Goal: Check status: Check status

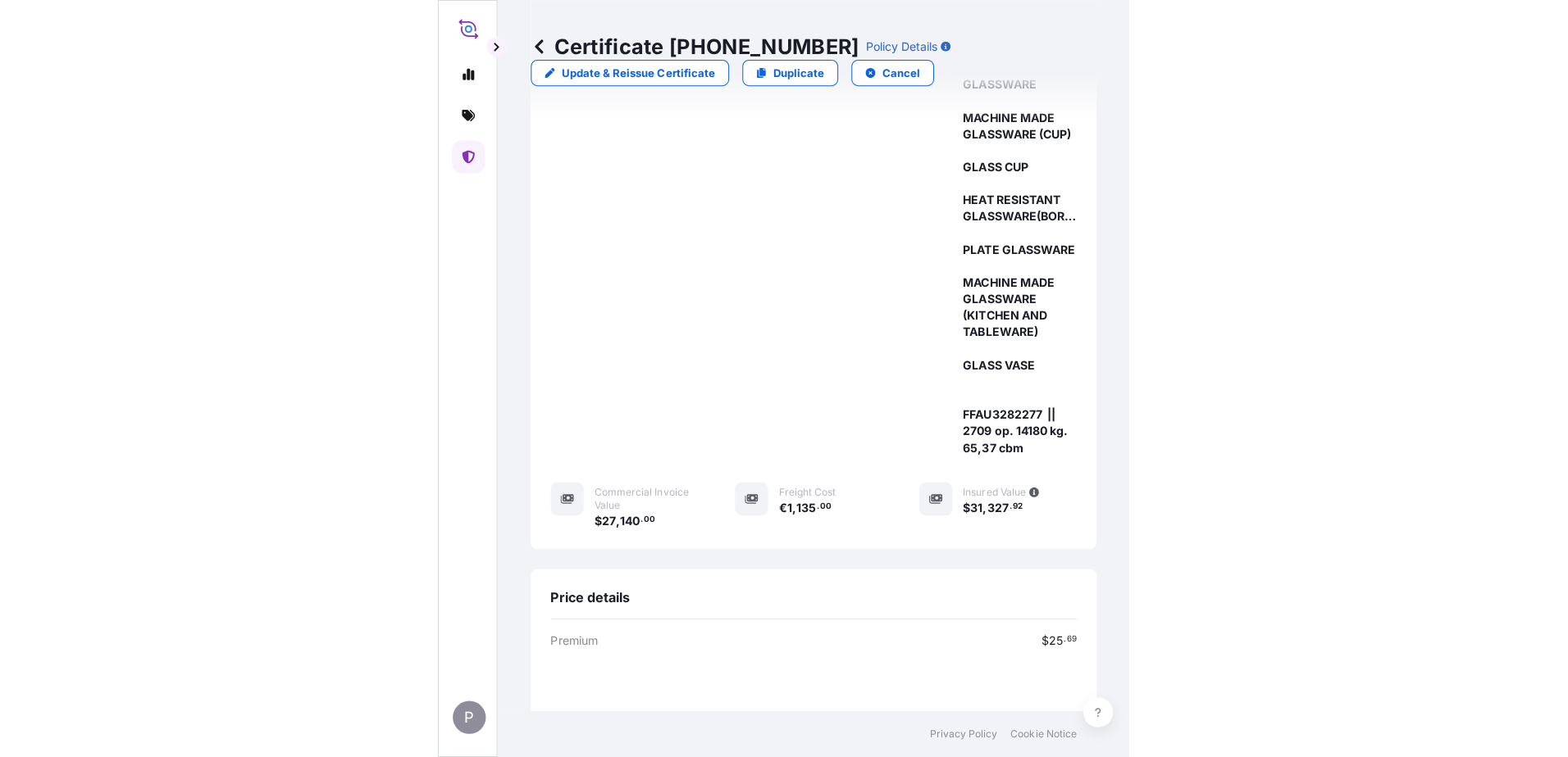
scroll to position [385, 0]
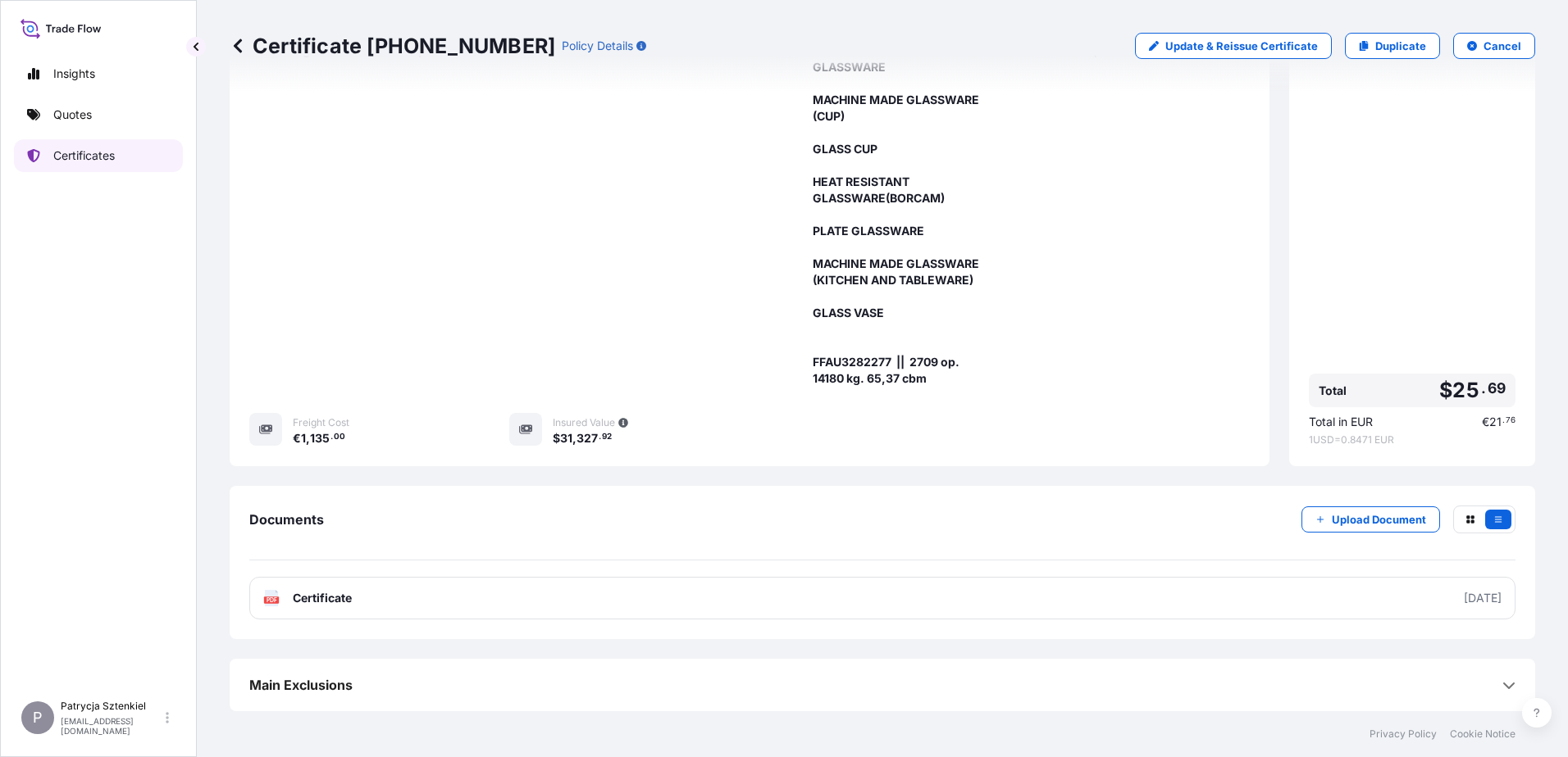
click at [102, 154] on p "Certificates" at bounding box center [84, 156] width 61 height 17
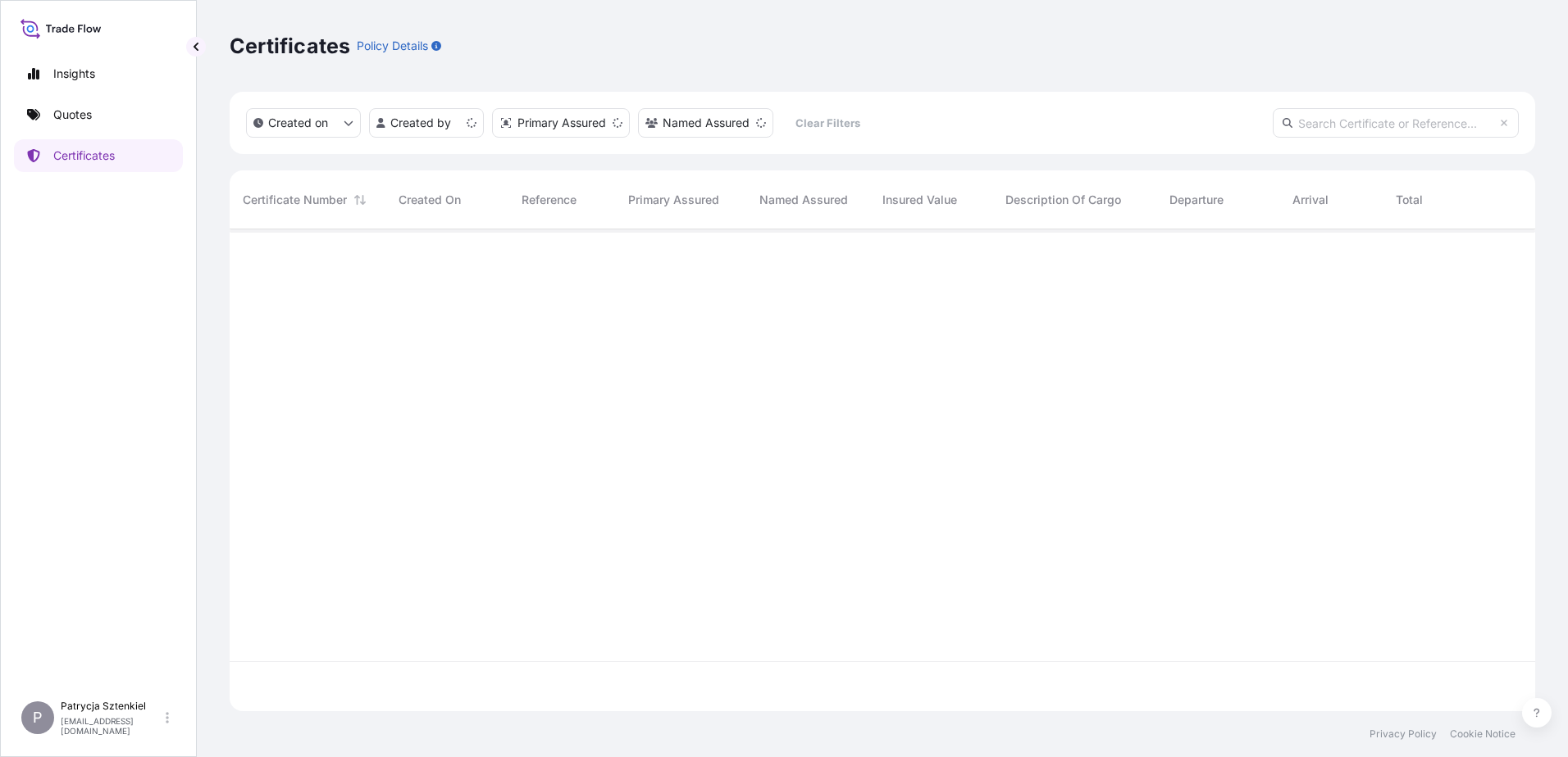
scroll to position [479, 1293]
click at [686, 128] on input "text" at bounding box center [1396, 123] width 246 height 30
paste input "[PHONE_NUMBER]"
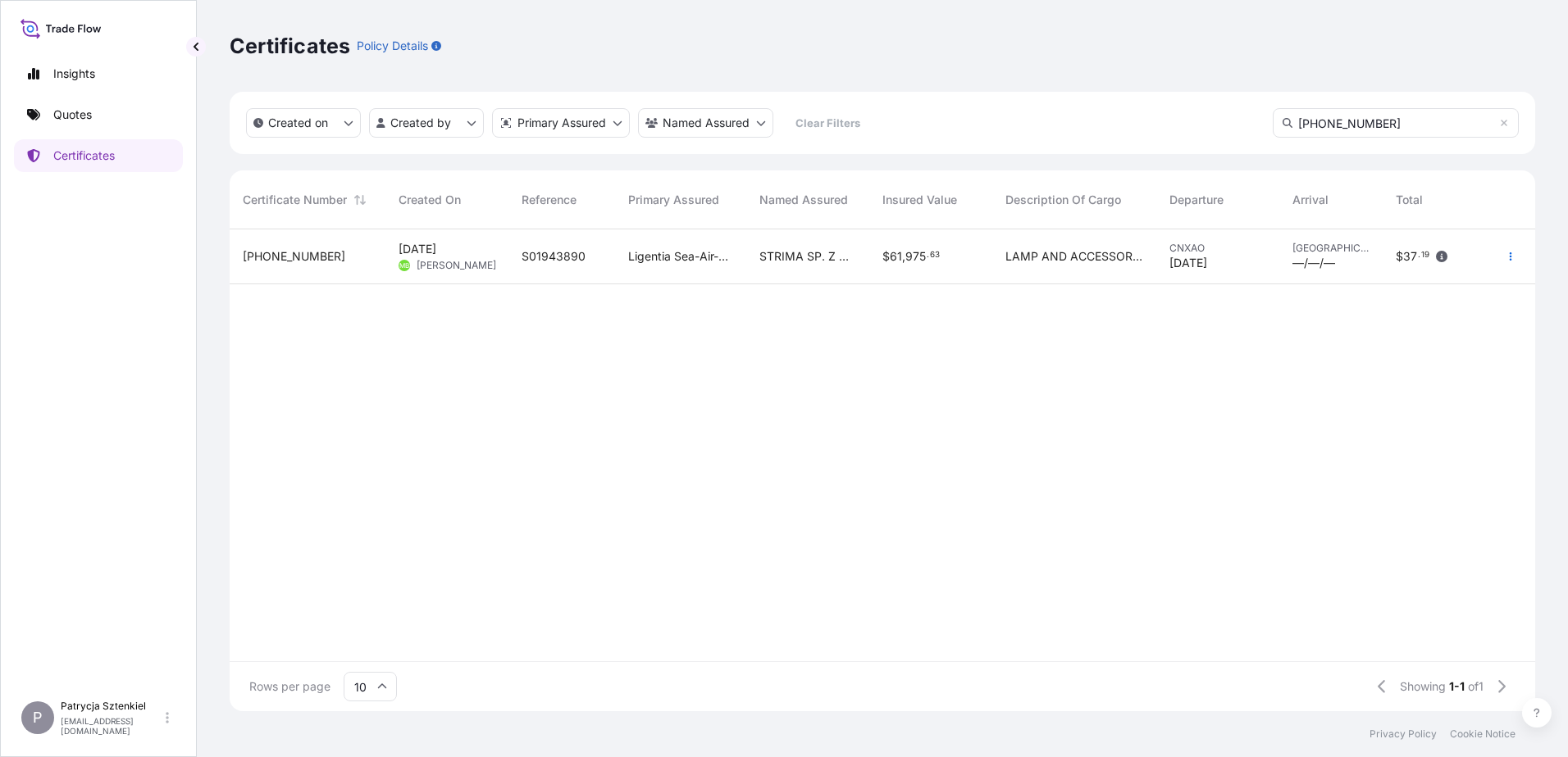
type input "[PHONE_NUMBER]"
click at [573, 271] on div "S01943890" at bounding box center [561, 257] width 106 height 55
